Goal: Complete application form

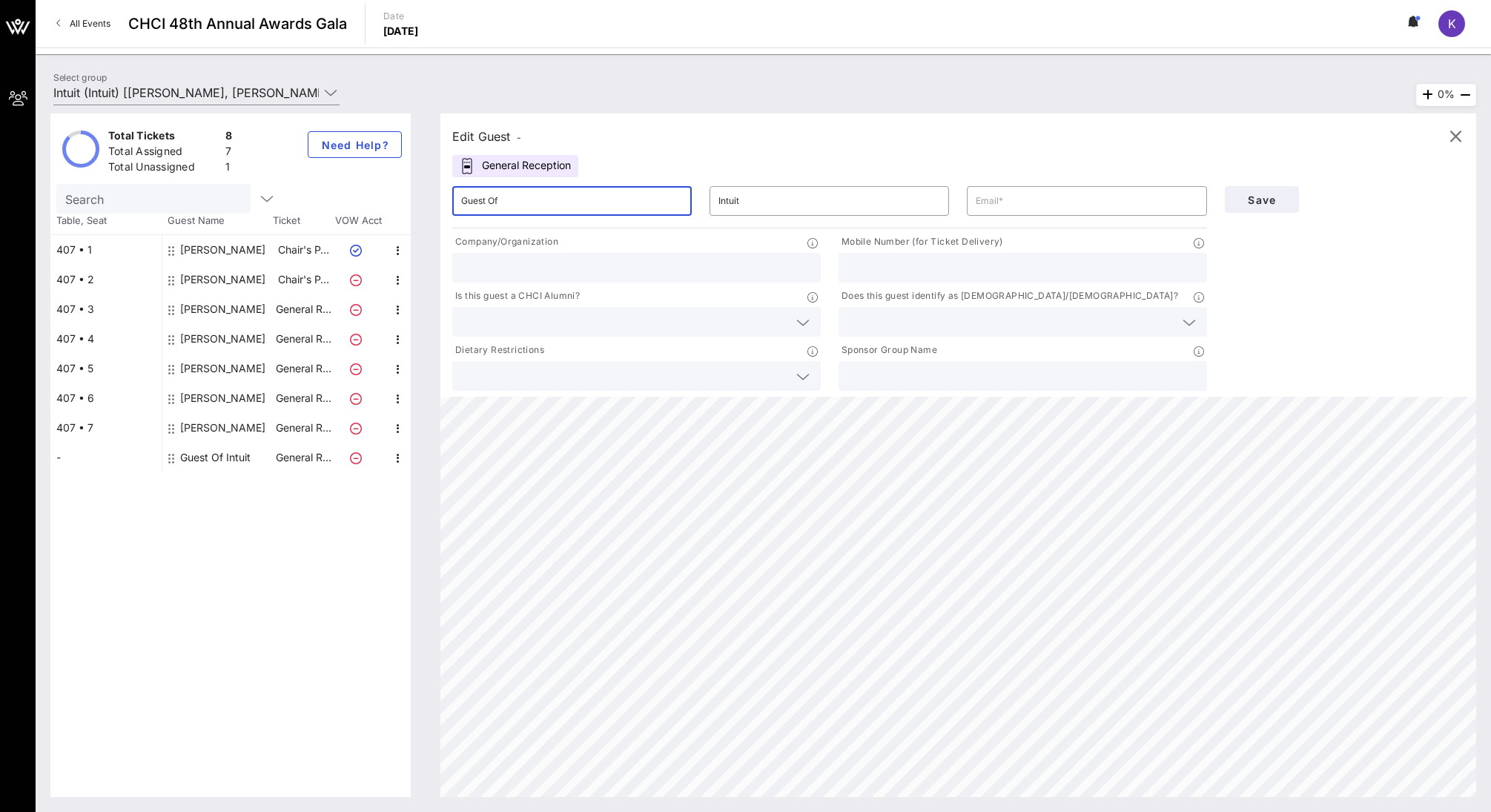
click at [503, 204] on input "Guest Of" at bounding box center [572, 201] width 222 height 24
click at [504, 204] on input "Guest Of" at bounding box center [572, 201] width 222 height 24
click at [503, 207] on input "Guest Of" at bounding box center [572, 201] width 222 height 24
click at [503, 207] on input "Guest Of" at bounding box center [572, 201] width 222 height 24
click at [489, 199] on input "Guest Of" at bounding box center [572, 201] width 222 height 24
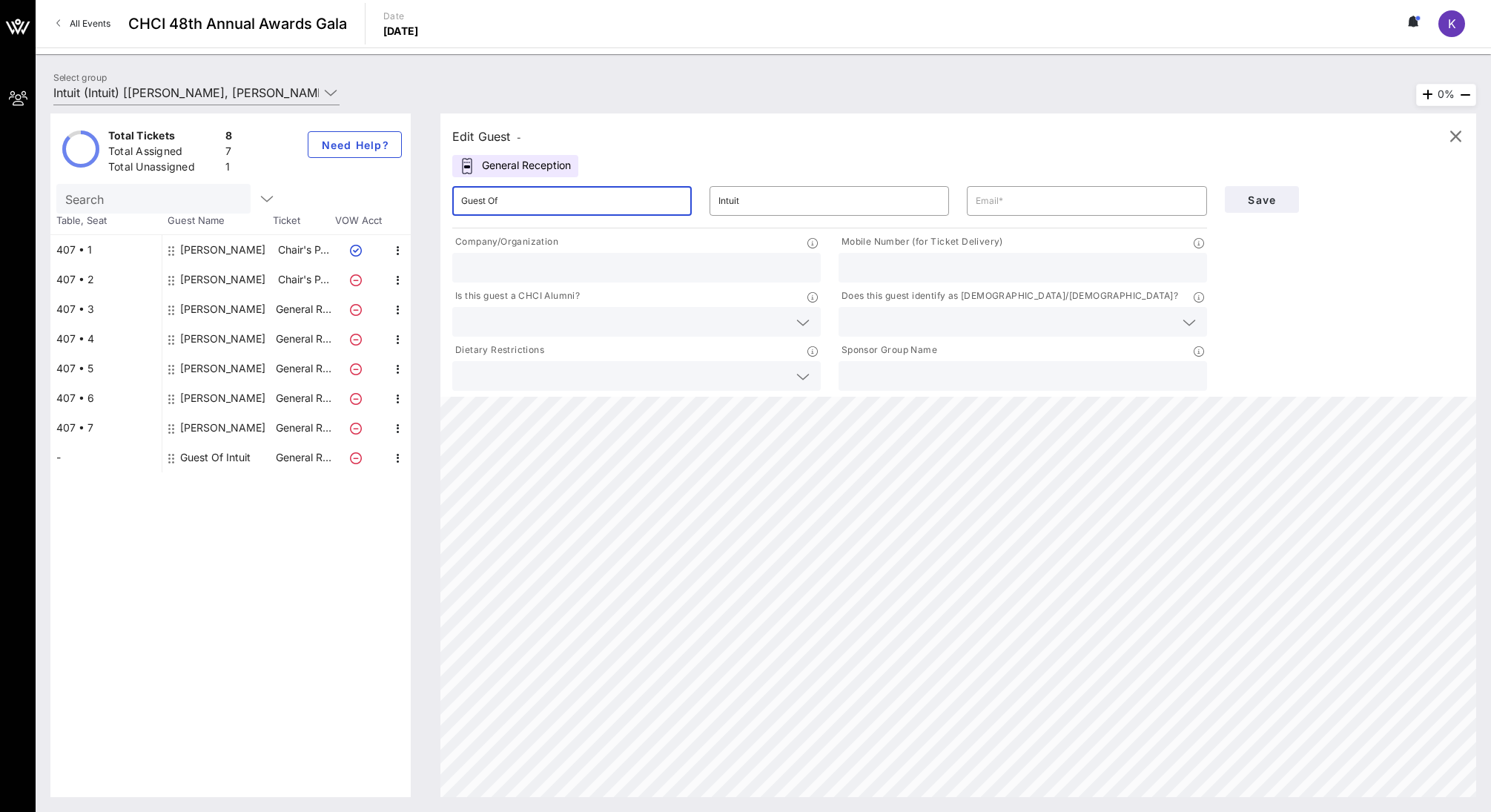
click at [489, 199] on input "Guest Of" at bounding box center [572, 201] width 222 height 24
type input "[PERSON_NAME]"
click at [1075, 197] on input "text" at bounding box center [1086, 201] width 222 height 24
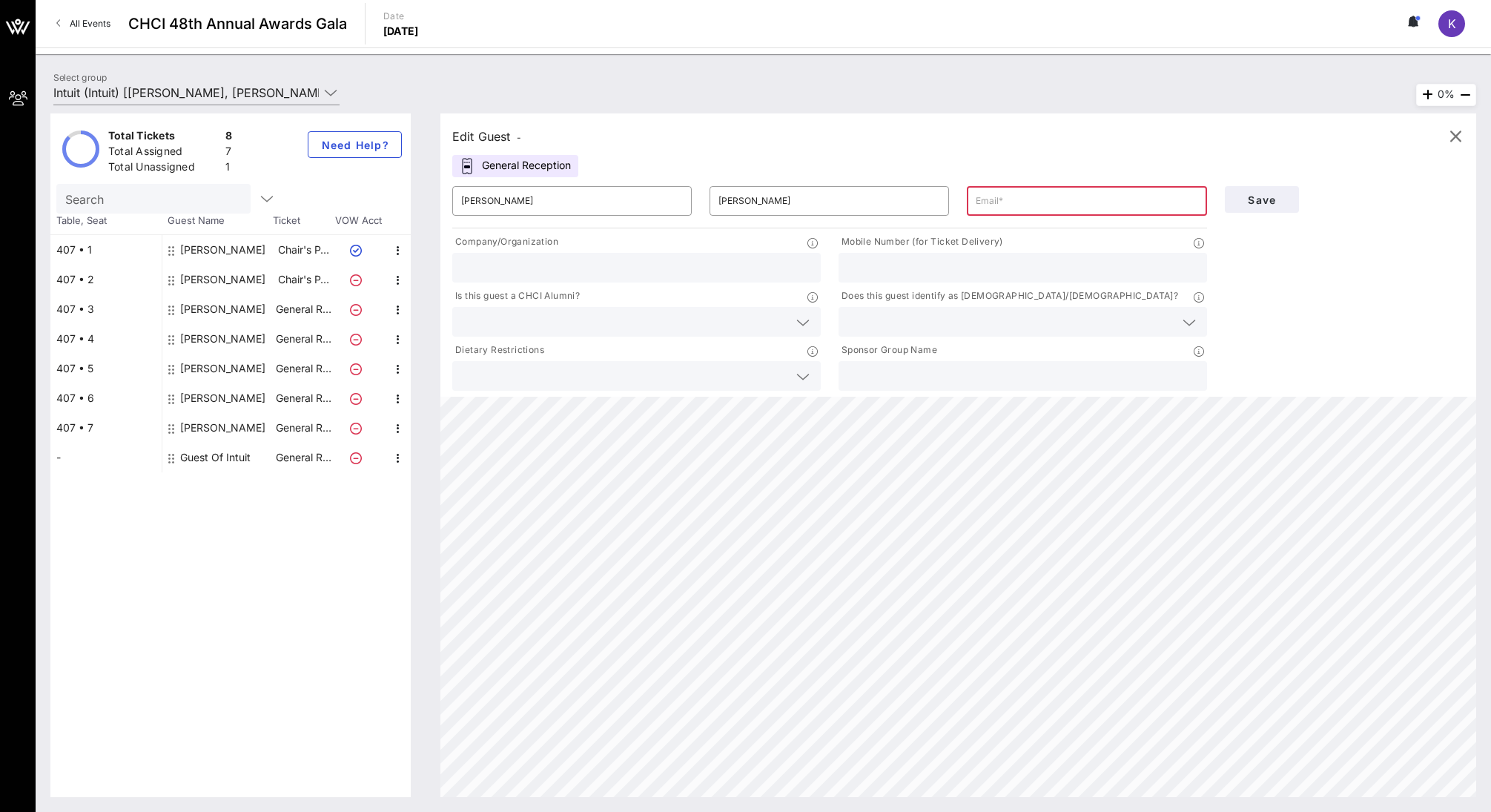
paste input "[EMAIL_ADDRESS][DOMAIN_NAME]"
type input "[EMAIL_ADDRESS][DOMAIN_NAME]"
click at [593, 268] on input "text" at bounding box center [637, 267] width 351 height 19
type input "Ferox"
click at [904, 269] on input "text" at bounding box center [1023, 267] width 351 height 19
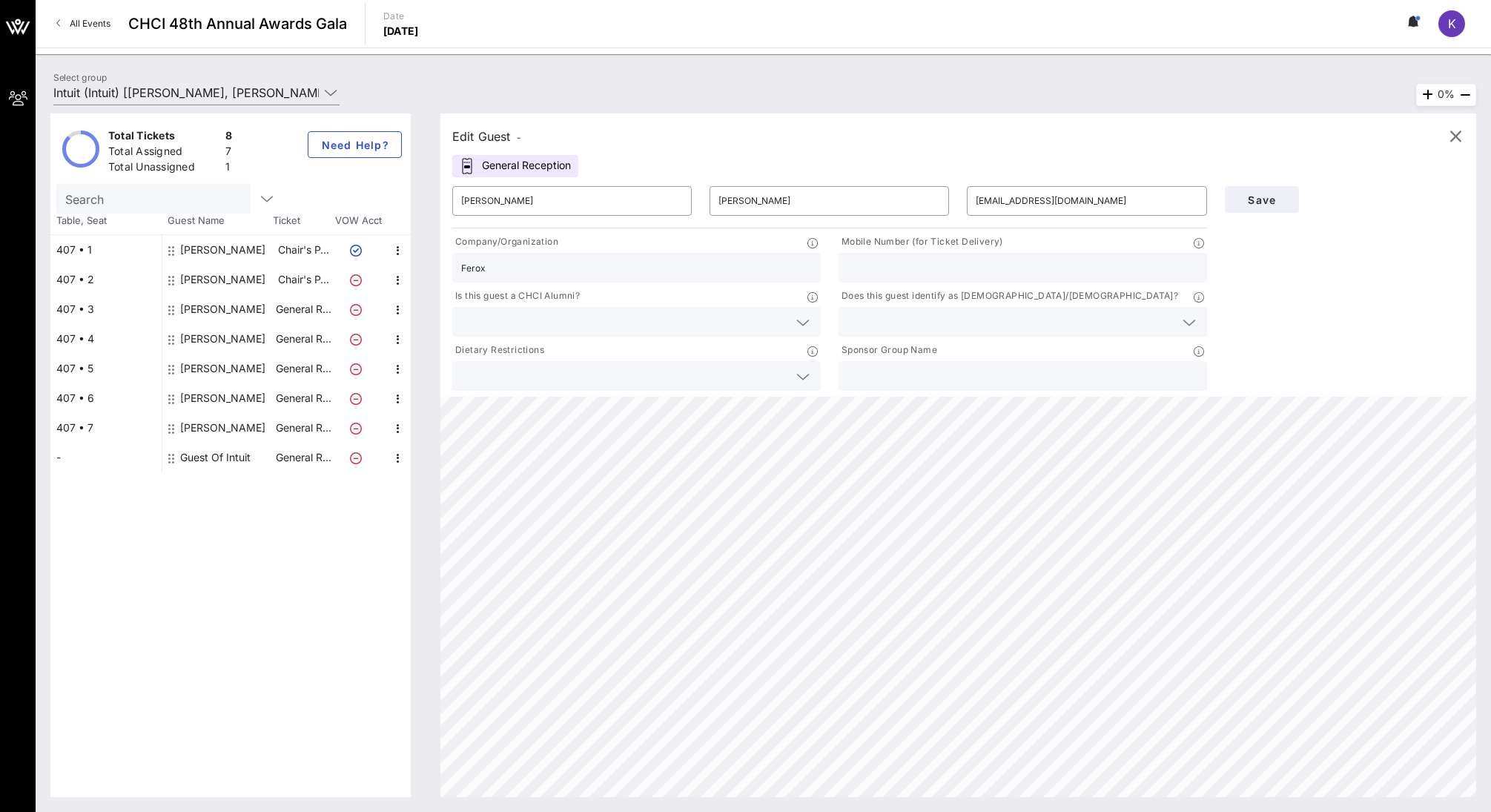
click at [894, 267] on input "text" at bounding box center [1023, 267] width 351 height 19
click at [861, 269] on input "text" at bounding box center [1023, 267] width 351 height 19
paste input "202.253.7760"
type input "202.253.7760"
click at [864, 329] on input "text" at bounding box center [1011, 321] width 327 height 19
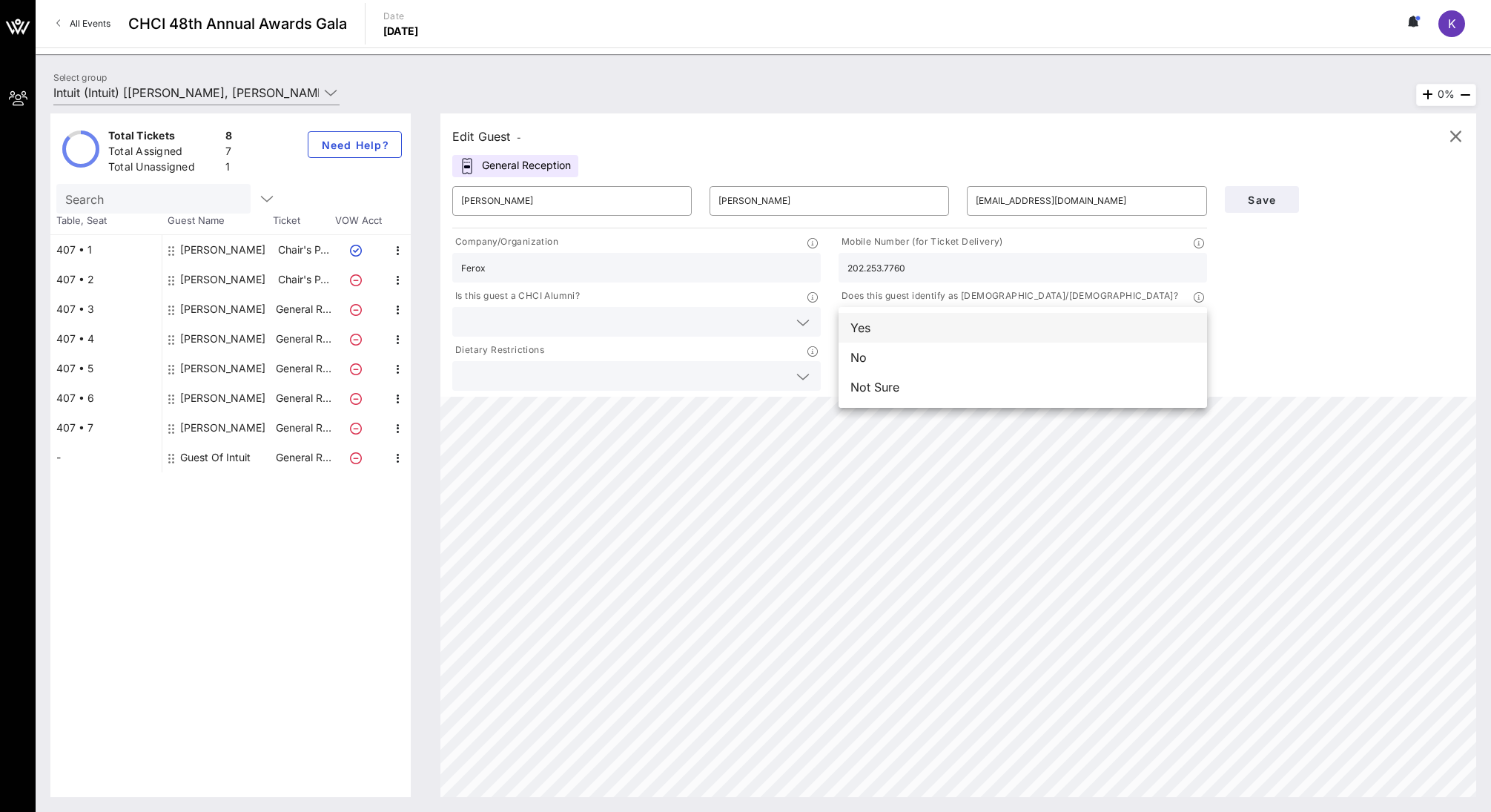
click at [900, 338] on div "Yes" at bounding box center [1022, 327] width 369 height 30
click at [611, 326] on input "text" at bounding box center [624, 321] width 327 height 19
click at [953, 378] on input "text" at bounding box center [1023, 376] width 351 height 19
type input "Intuit"
click at [1249, 206] on button "Save" at bounding box center [1262, 199] width 74 height 27
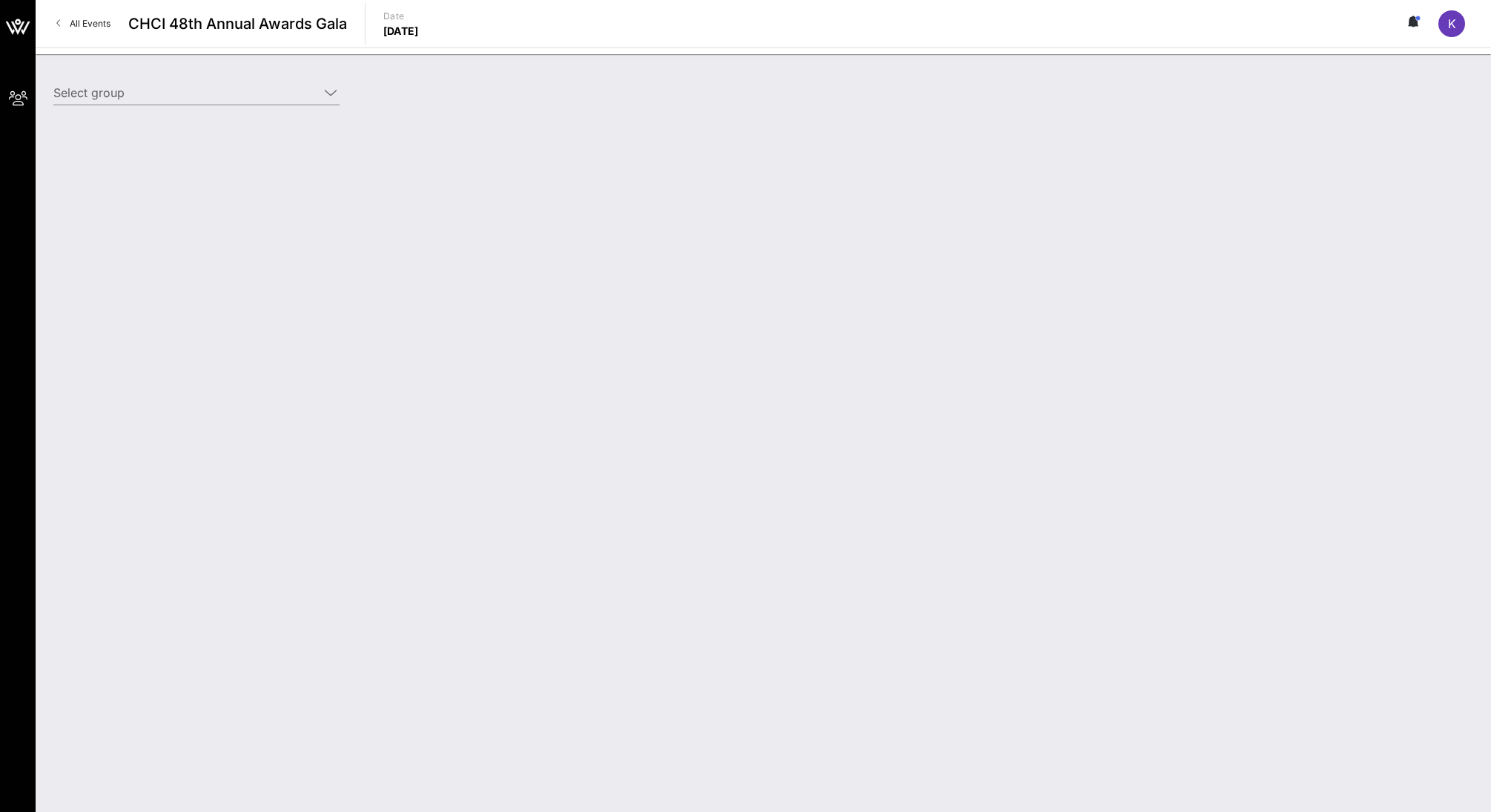
type input "Intuit (Intuit) [[PERSON_NAME], [PERSON_NAME][EMAIL_ADDRESS][DOMAIN_NAME]]"
